Goal: Navigation & Orientation: Go to known website

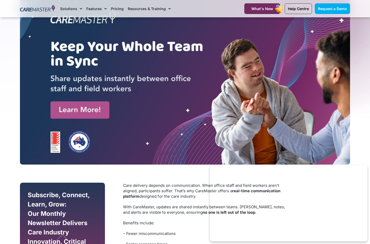
scroll to position [86, 0]
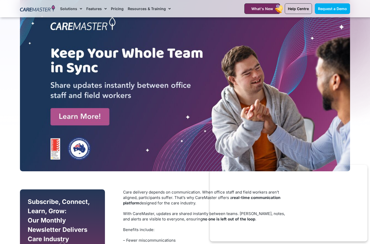
click at [31, 10] on img at bounding box center [37, 9] width 35 height 8
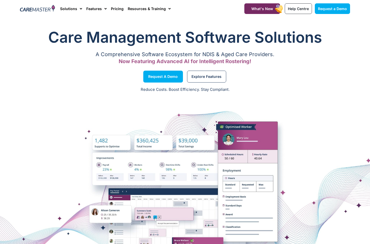
click at [40, 17] on div "Care Management Software Solutions A Comprehensive Software Ecosystem for NDIS …" at bounding box center [185, 128] width 370 height 299
click at [40, 13] on div at bounding box center [37, 8] width 40 height 17
click at [40, 11] on img at bounding box center [37, 9] width 35 height 8
